Goal: Find specific page/section: Find specific page/section

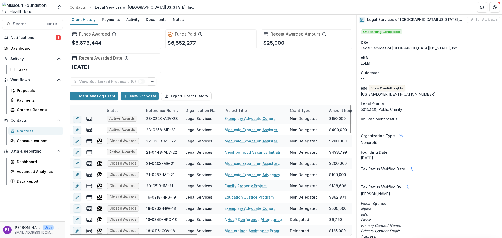
scroll to position [44, 0]
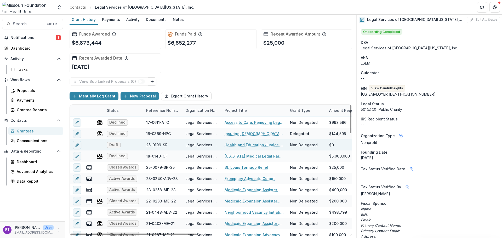
drag, startPoint x: 272, startPoint y: 165, endPoint x: 248, endPoint y: 163, distance: 23.6
click at [248, 148] on link "Health and Education Justice Initiative" at bounding box center [253, 144] width 59 height 5
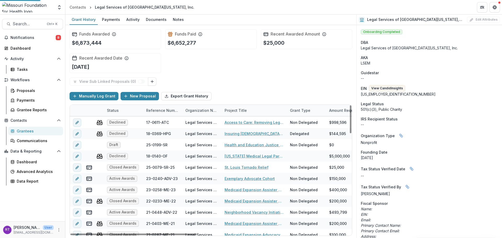
scroll to position [26, 0]
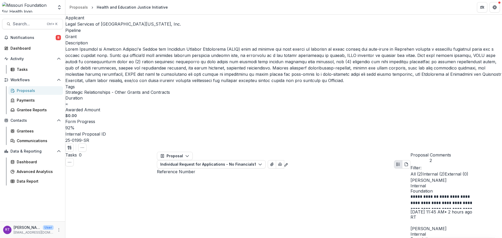
click at [474, 177] on div "**********" at bounding box center [455, 220] width 91 height 87
click at [38, 40] on button "Notifications 8" at bounding box center [32, 37] width 61 height 8
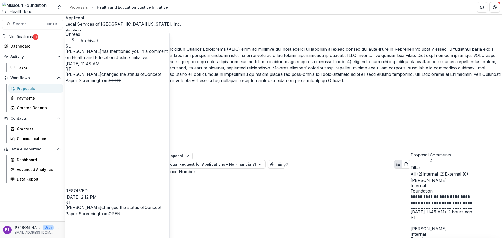
click at [227, 9] on header "Proposals Health and Education Justice Initiative" at bounding box center [283, 7] width 436 height 14
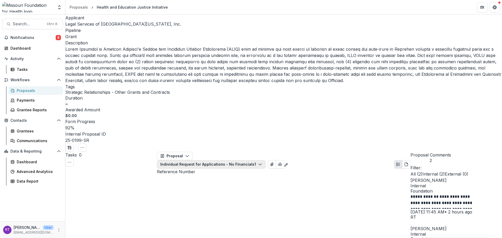
click at [266, 160] on button "Individual Request for Applications - No Financials 1" at bounding box center [211, 164] width 109 height 8
click at [27, 37] on span "Notifications" at bounding box center [32, 38] width 45 height 4
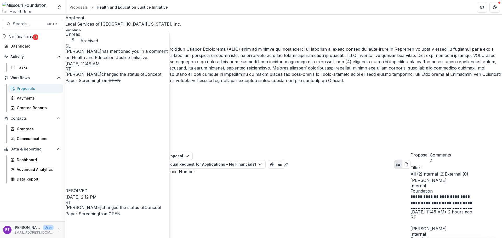
click at [389, 9] on header "Proposals Health and Education Justice Initiative" at bounding box center [283, 7] width 436 height 14
